Goal: Information Seeking & Learning: Find specific page/section

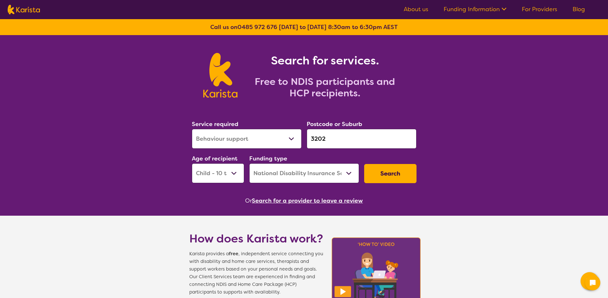
select select "Behaviour support"
select select "CH"
select select "NDIS"
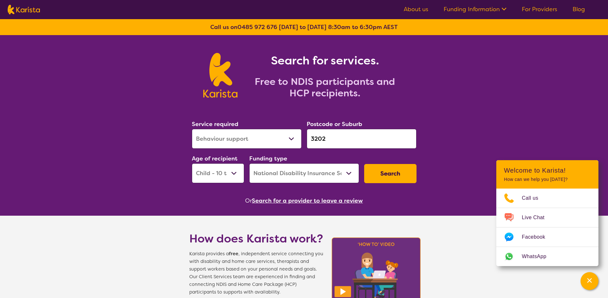
click at [258, 148] on div "Service required Allied Health Assistant Assessment ([MEDICAL_DATA] or [MEDICAL…" at bounding box center [246, 134] width 115 height 34
click at [255, 137] on select "Allied Health Assistant Assessment ([MEDICAL_DATA] or [MEDICAL_DATA]) Behaviour…" at bounding box center [247, 139] width 110 height 20
select select "[MEDICAL_DATA]"
click at [192, 129] on select "Allied Health Assistant Assessment ([MEDICAL_DATA] or [MEDICAL_DATA]) Behaviour…" at bounding box center [247, 139] width 110 height 20
click at [355, 142] on input "3202" at bounding box center [361, 139] width 110 height 20
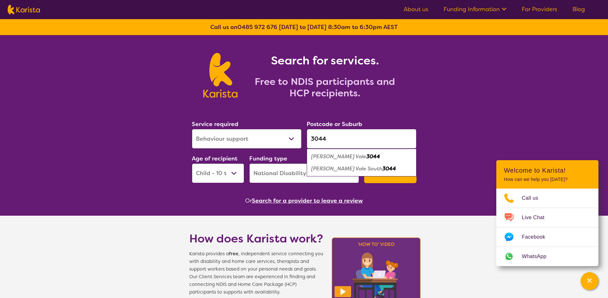
type input "3044"
click at [290, 173] on select "Home Care Package (HCP) National Disability Insurance Scheme (NDIS) I don't know" at bounding box center [304, 173] width 110 height 20
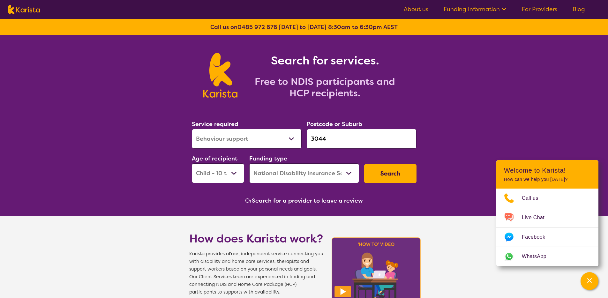
click at [390, 174] on button "Search" at bounding box center [390, 173] width 52 height 19
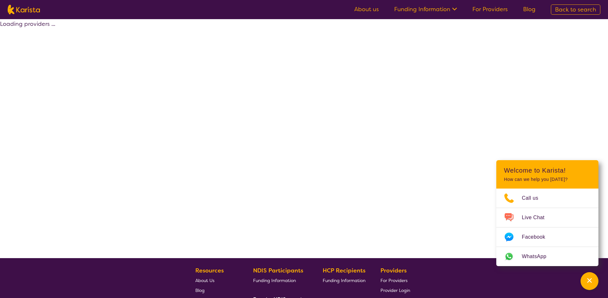
select select "by_score"
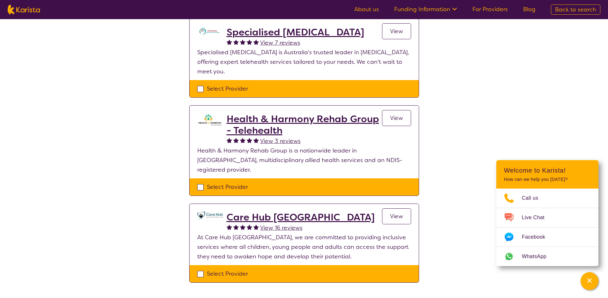
scroll to position [135, 0]
